Goal: Task Accomplishment & Management: Use online tool/utility

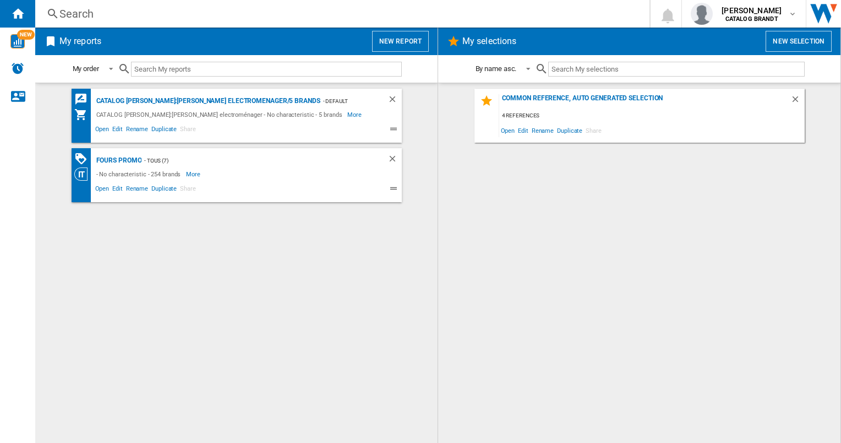
click at [111, 18] on div "Search" at bounding box center [339, 13] width 561 height 15
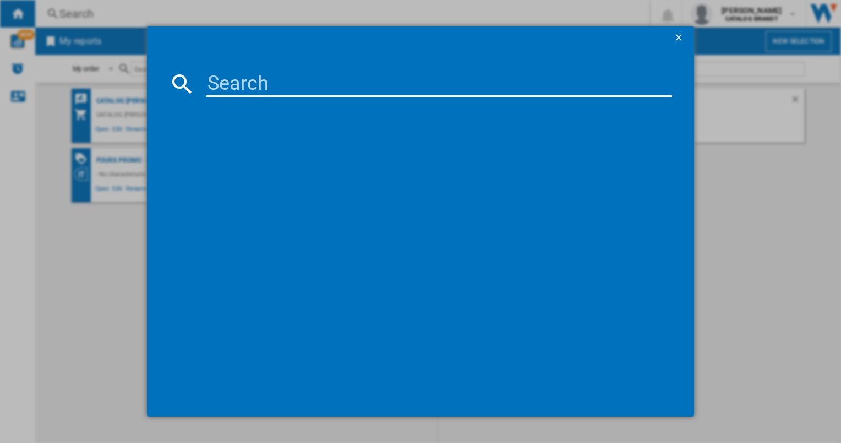
click at [115, 20] on div at bounding box center [420, 221] width 841 height 443
click at [34, 150] on div at bounding box center [420, 221] width 841 height 443
click at [684, 37] on ng-md-icon "getI18NText('BUTTONS.CLOSE_DIALOG')" at bounding box center [679, 38] width 13 height 13
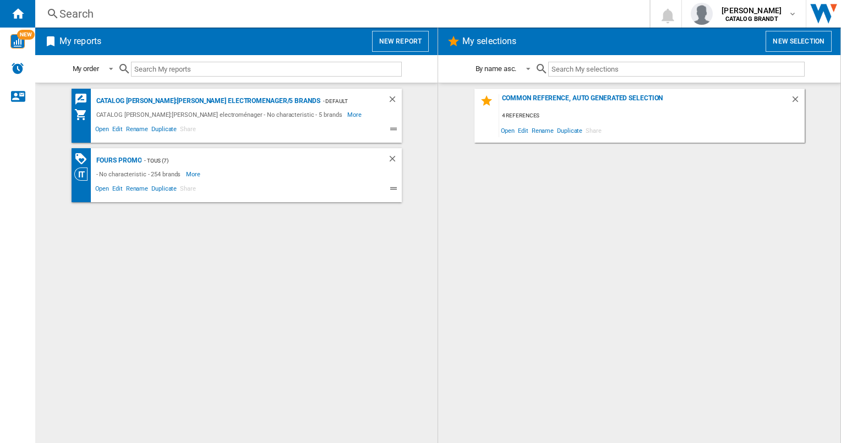
click at [406, 36] on button "New report" at bounding box center [400, 41] width 57 height 21
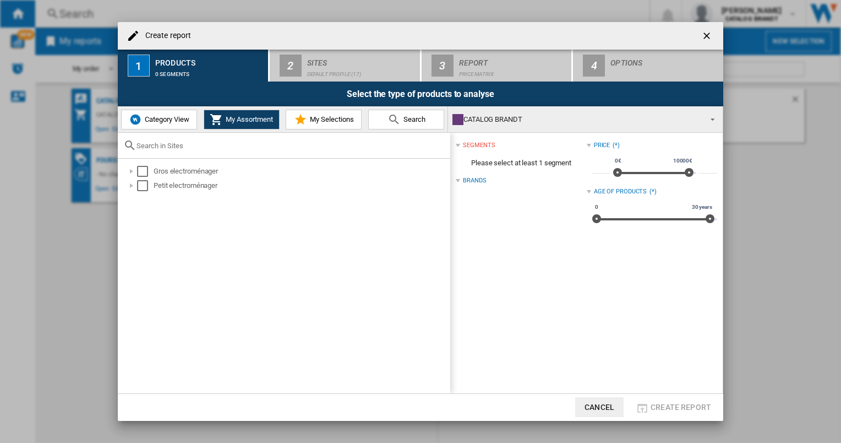
click at [163, 118] on span "Category View" at bounding box center [165, 119] width 47 height 8
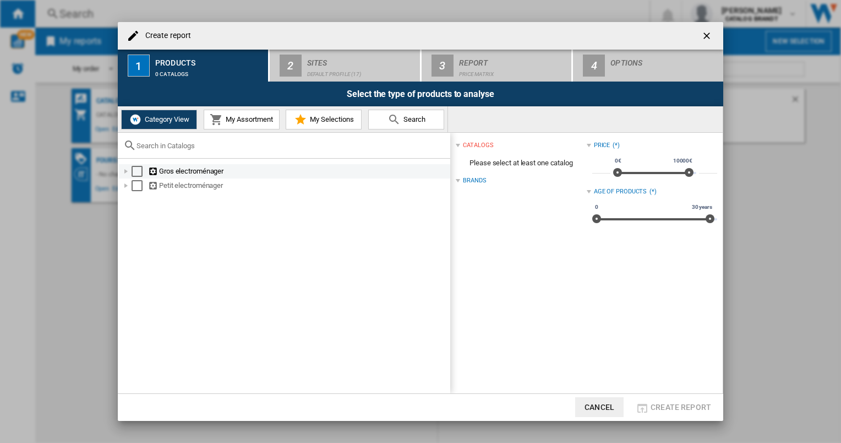
click at [128, 172] on div at bounding box center [126, 171] width 11 height 11
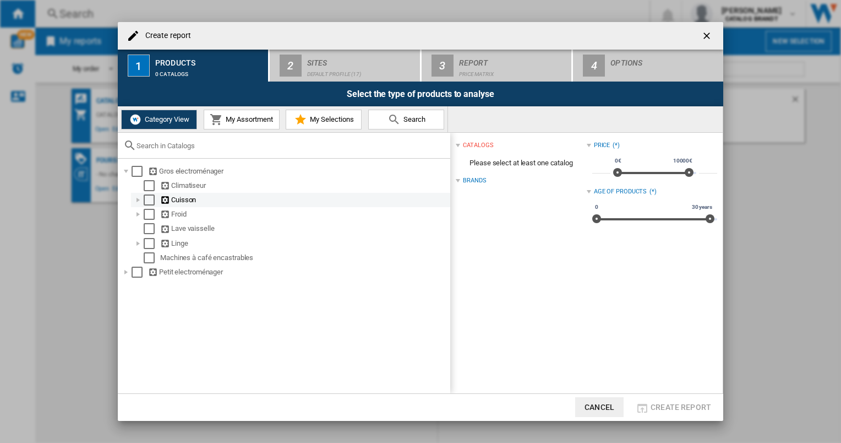
click at [140, 196] on div at bounding box center [138, 199] width 11 height 11
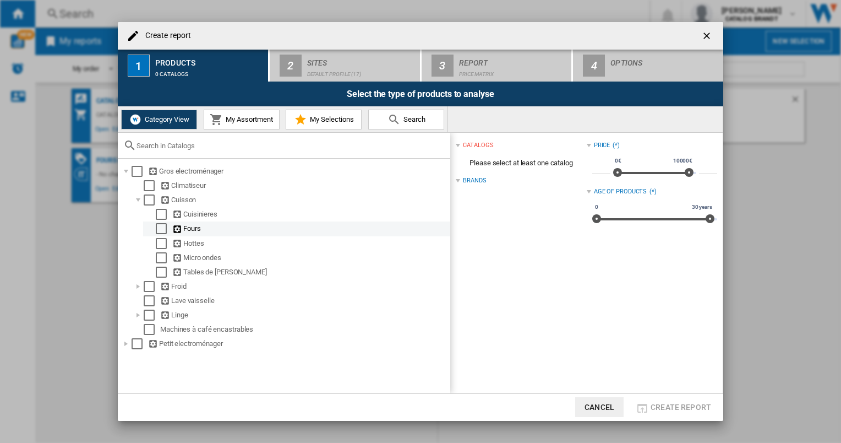
click at [161, 231] on div "Select" at bounding box center [161, 228] width 11 height 11
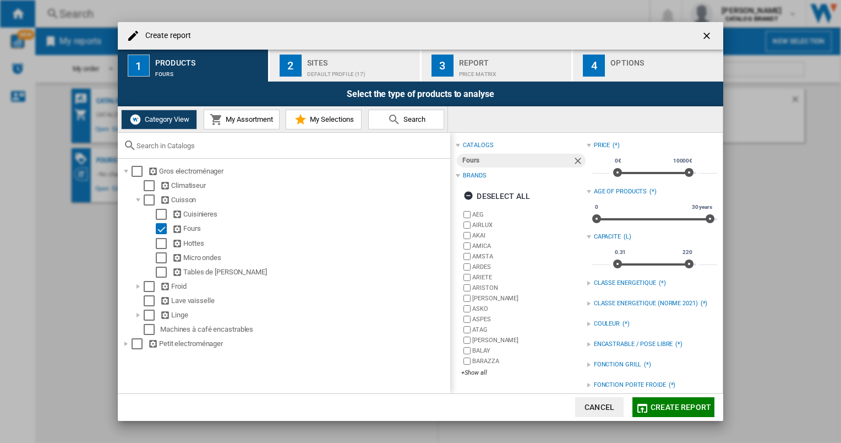
click at [348, 70] on div "Default profile (17)" at bounding box center [361, 71] width 108 height 12
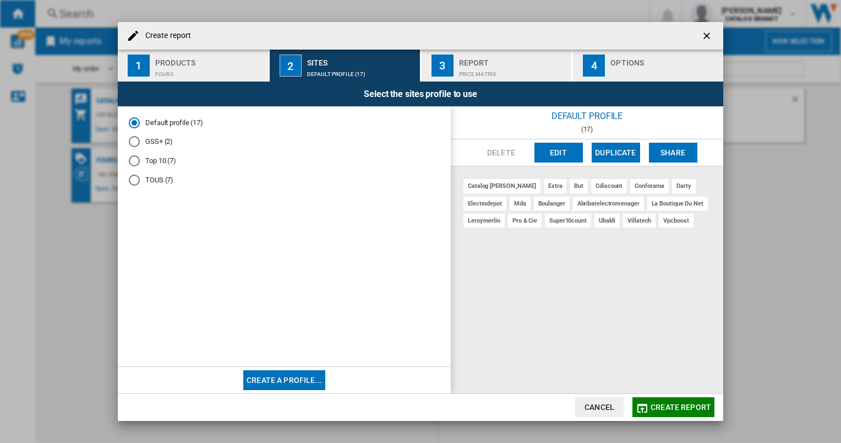
click at [574, 152] on button "Edit" at bounding box center [558, 153] width 48 height 20
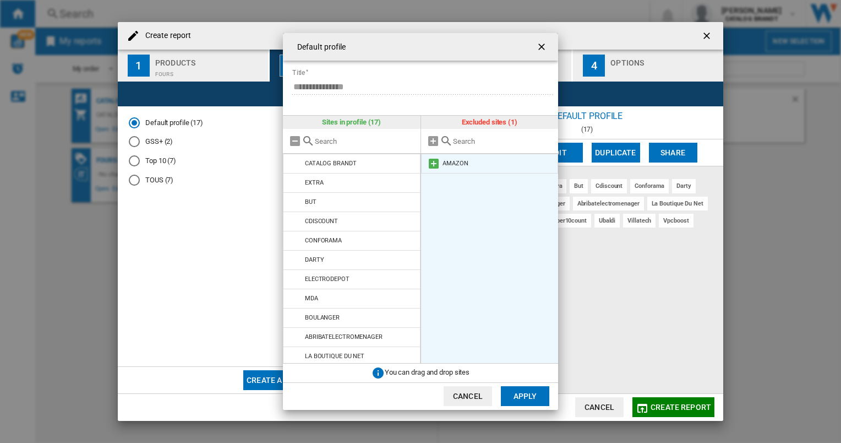
click at [432, 164] on md-icon at bounding box center [433, 163] width 13 height 13
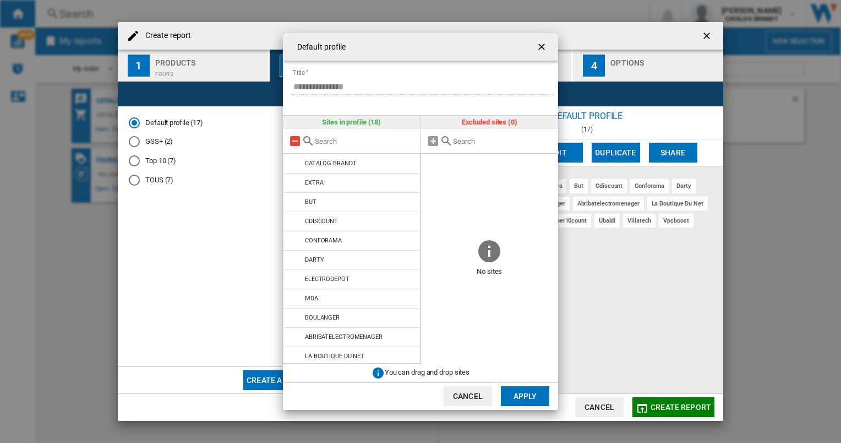
click at [295, 145] on md-icon at bounding box center [294, 140] width 13 height 13
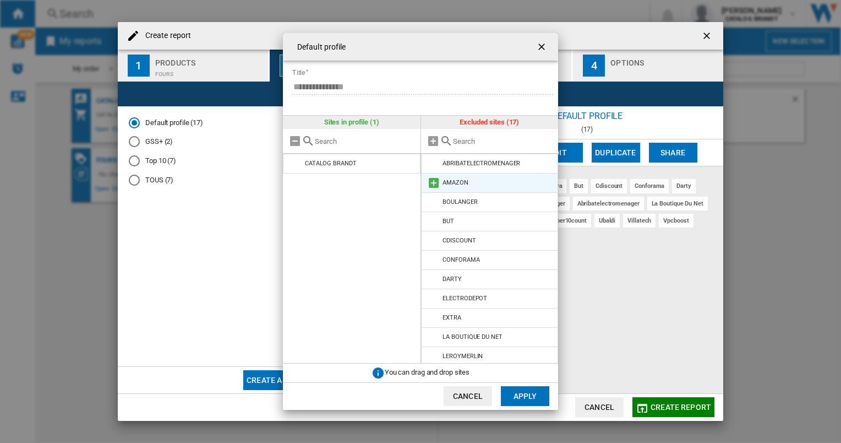
click at [434, 182] on md-icon at bounding box center [433, 182] width 13 height 13
click at [530, 398] on button "Apply" at bounding box center [525, 396] width 48 height 20
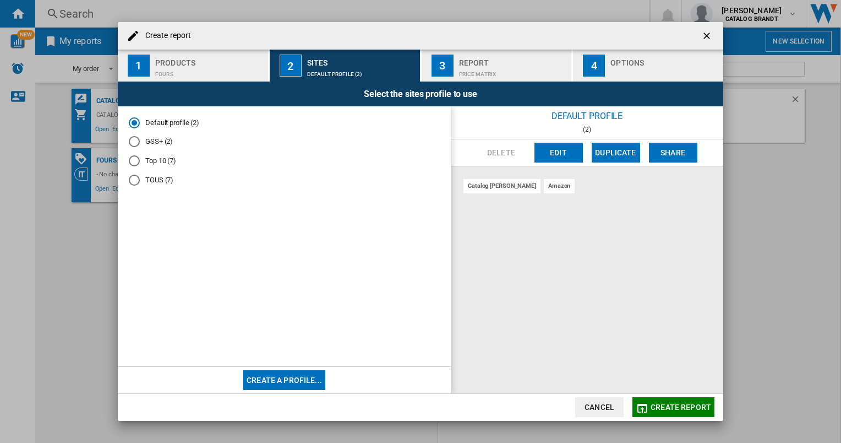
click at [692, 411] on span "Create report" at bounding box center [681, 406] width 61 height 9
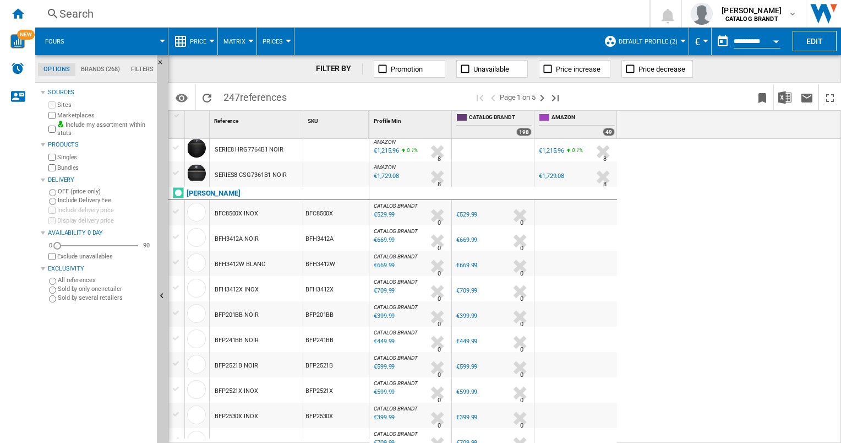
scroll to position [427, 0]
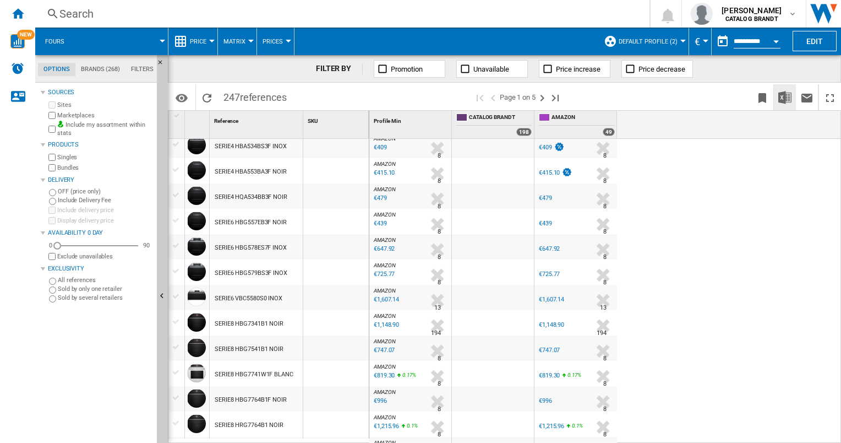
click at [785, 103] on img "Download in Excel" at bounding box center [784, 97] width 13 height 13
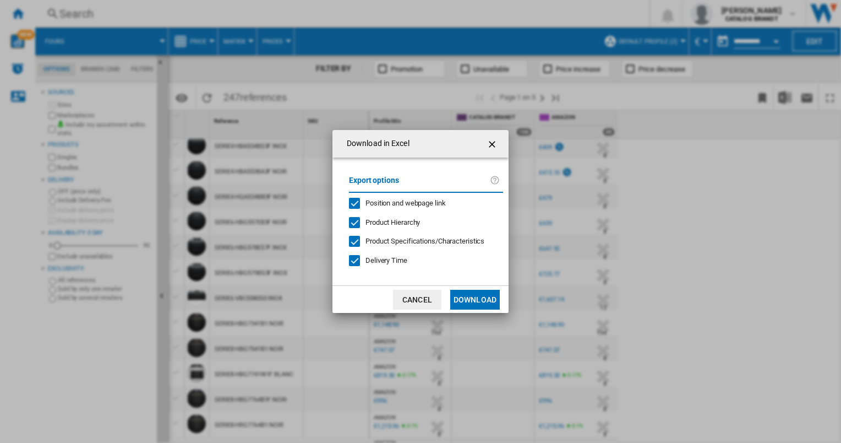
click at [480, 297] on button "Download" at bounding box center [475, 300] width 50 height 20
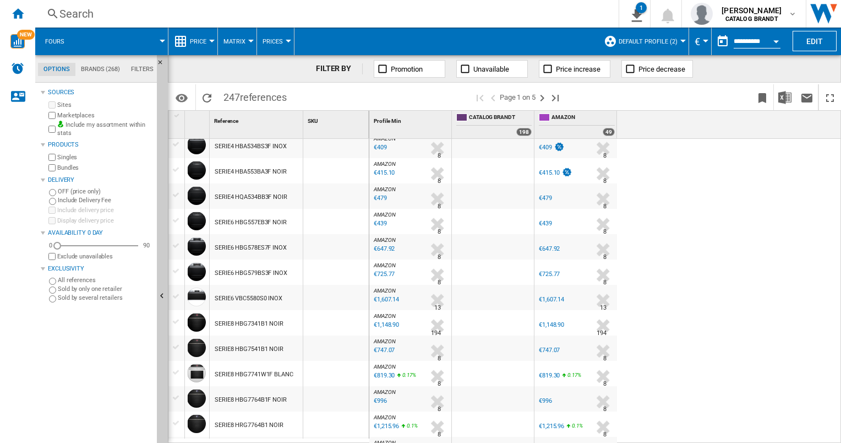
click at [301, 12] on div "Search" at bounding box center [324, 13] width 531 height 15
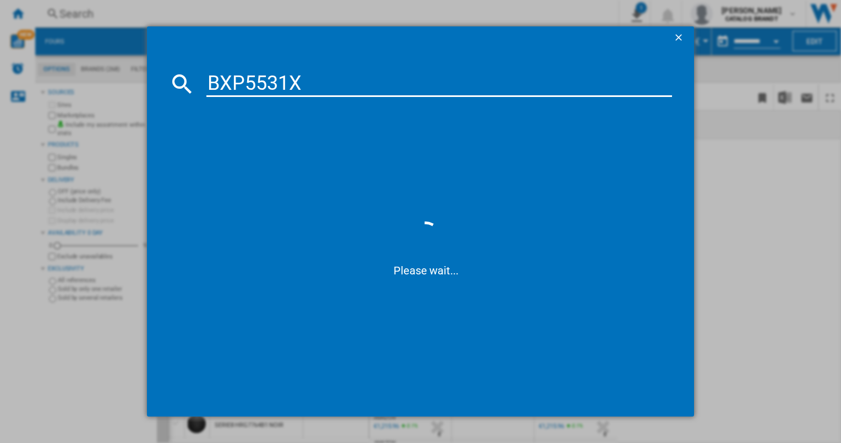
type input "BXP5531X"
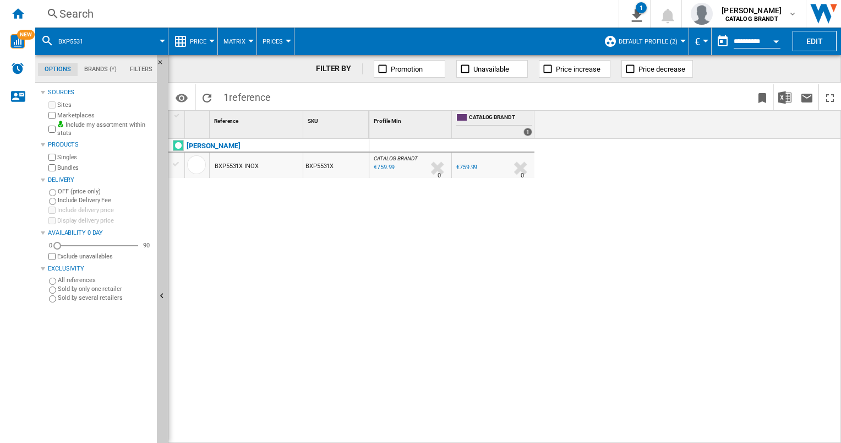
click at [107, 13] on div "Search" at bounding box center [324, 13] width 531 height 15
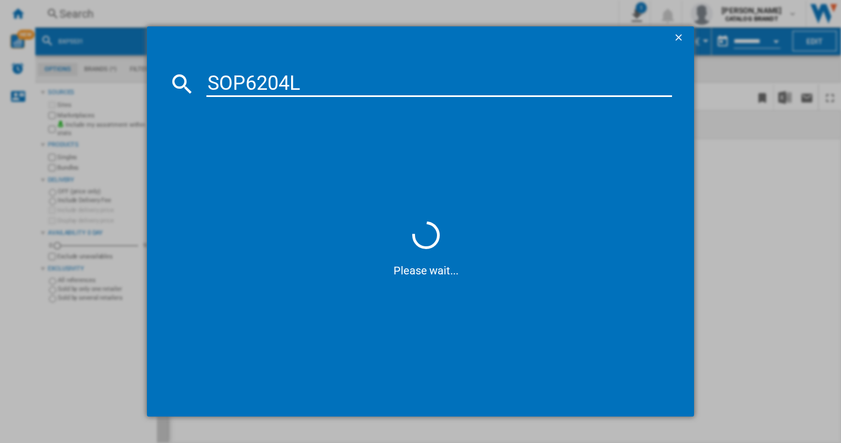
type input "SOP6204LB"
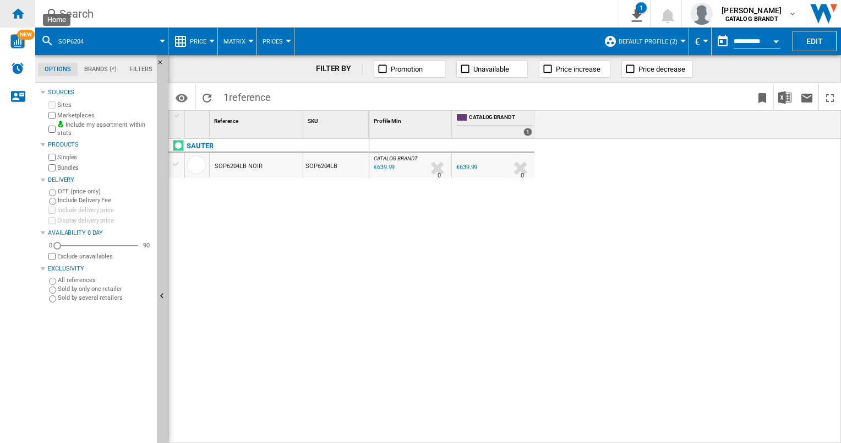
click at [22, 16] on ng-md-icon "Home" at bounding box center [17, 13] width 13 height 13
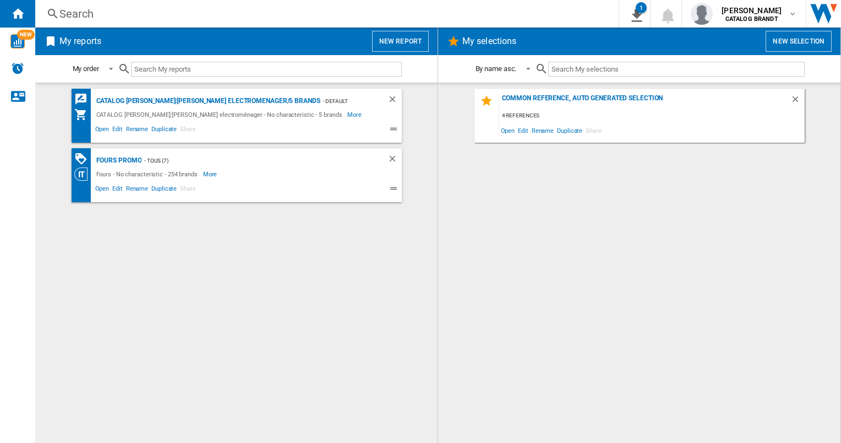
click at [401, 40] on button "New report" at bounding box center [400, 41] width 57 height 21
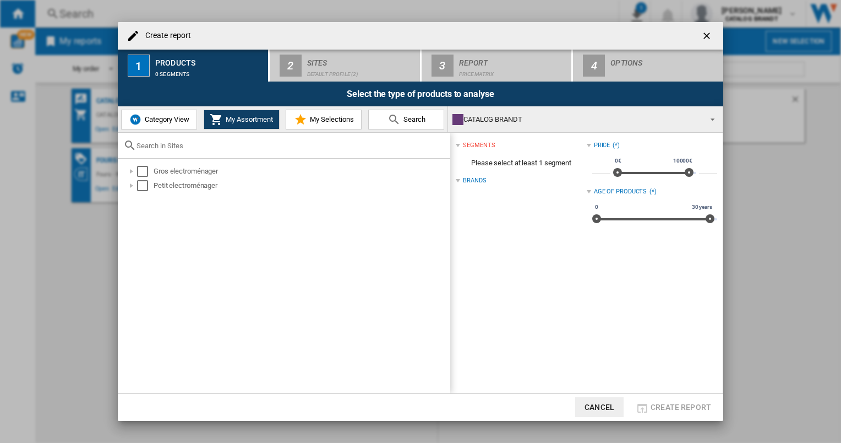
click at [161, 121] on span "Category View" at bounding box center [165, 119] width 47 height 8
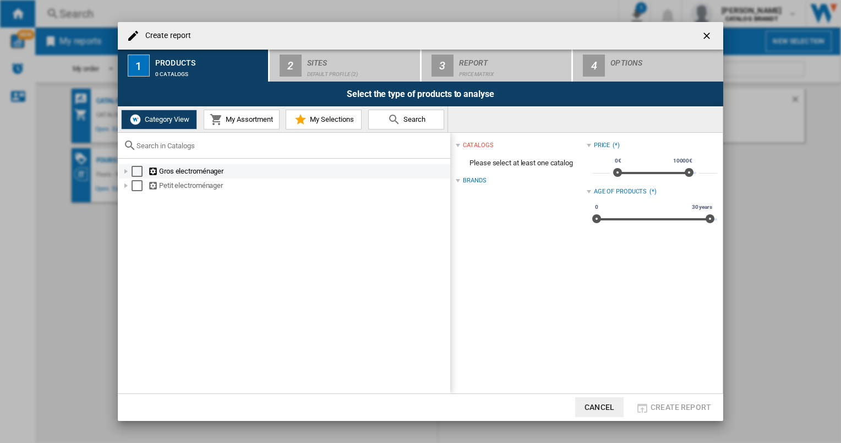
click at [128, 174] on div "Create report ..." at bounding box center [126, 171] width 11 height 11
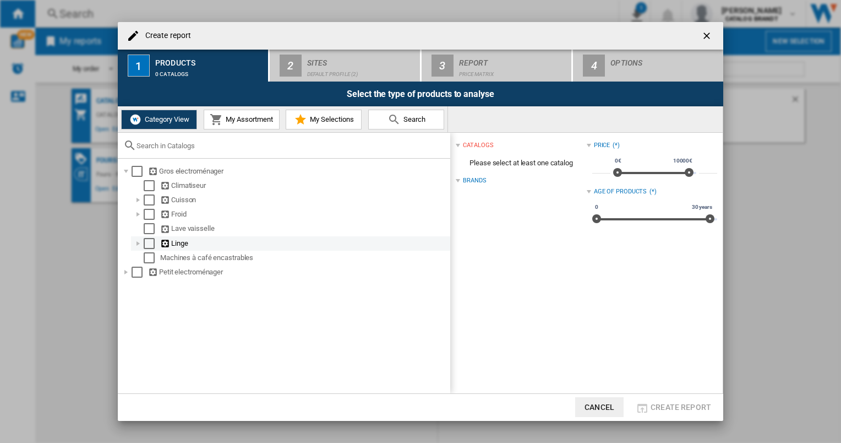
click at [138, 242] on div "Create report ..." at bounding box center [138, 243] width 11 height 11
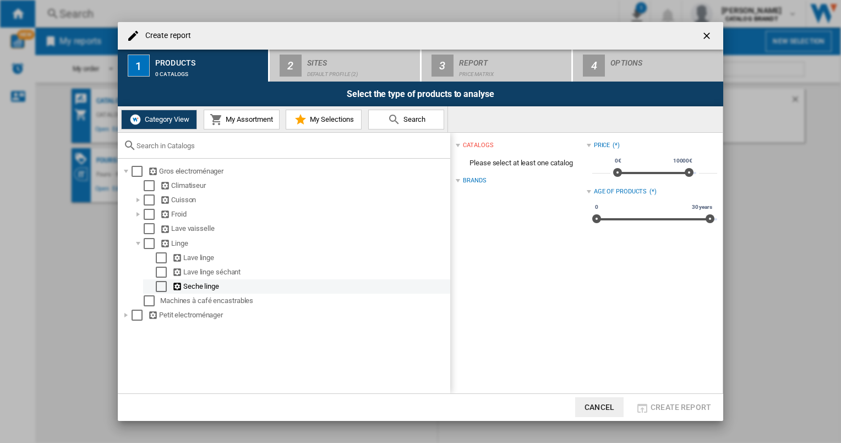
click at [160, 288] on div "Select" at bounding box center [161, 286] width 11 height 11
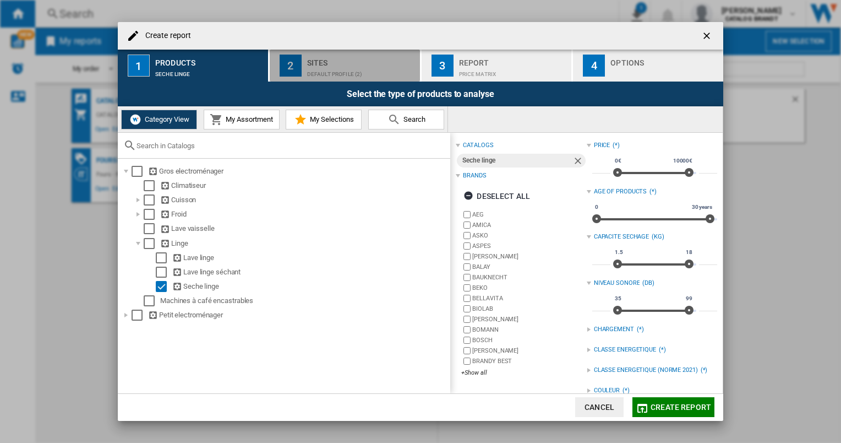
click at [349, 73] on div "Default profile (2)" at bounding box center [361, 71] width 108 height 12
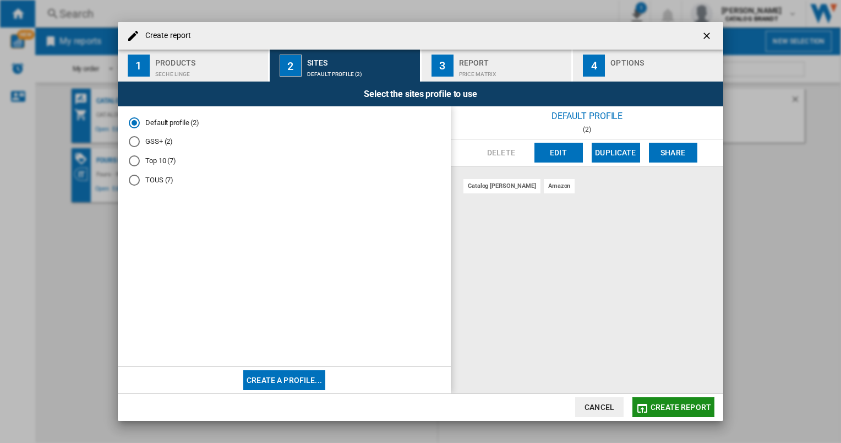
click at [689, 409] on span "Create report" at bounding box center [681, 406] width 61 height 9
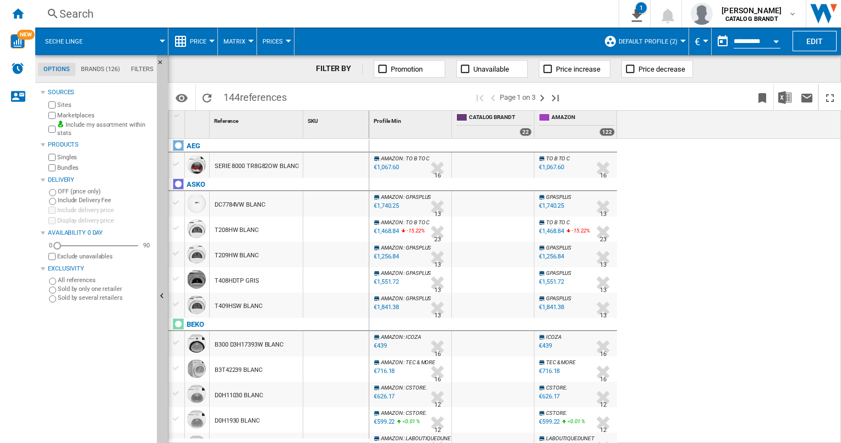
click at [73, 114] on label "Marketplaces" at bounding box center [104, 115] width 95 height 8
